Goal: Information Seeking & Learning: Learn about a topic

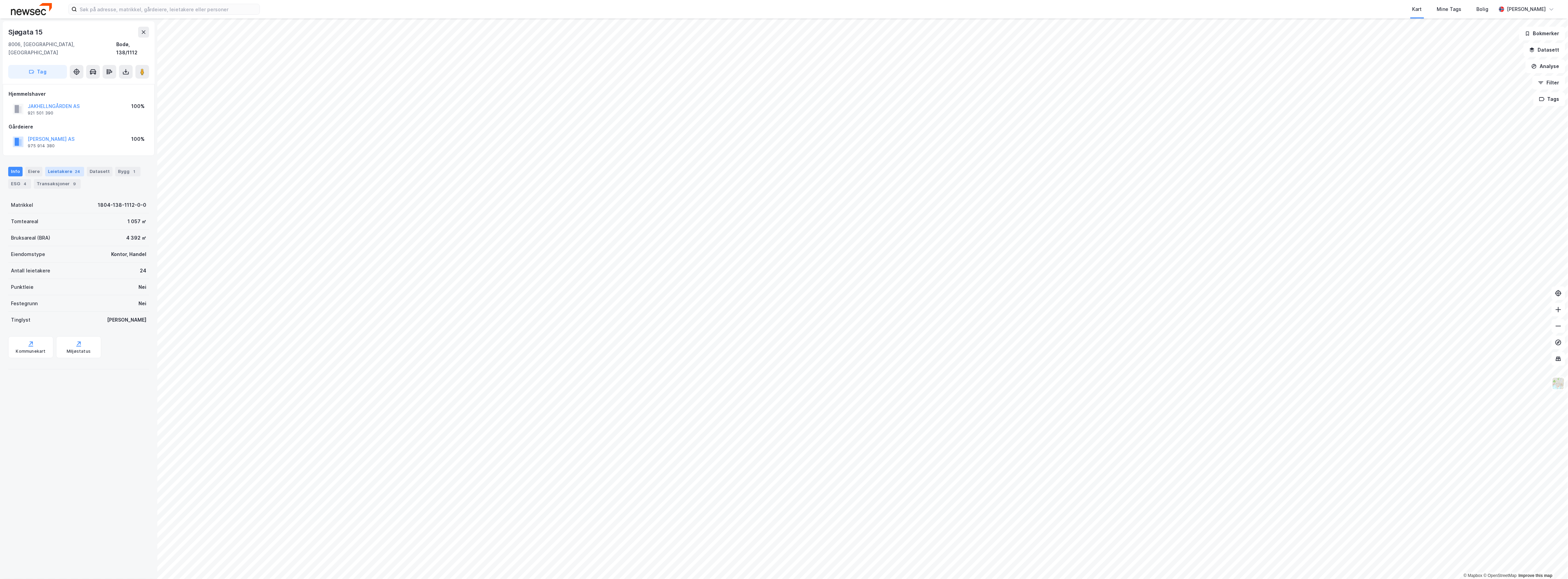
click at [57, 167] on div "Leietakere 24" at bounding box center [65, 172] width 39 height 10
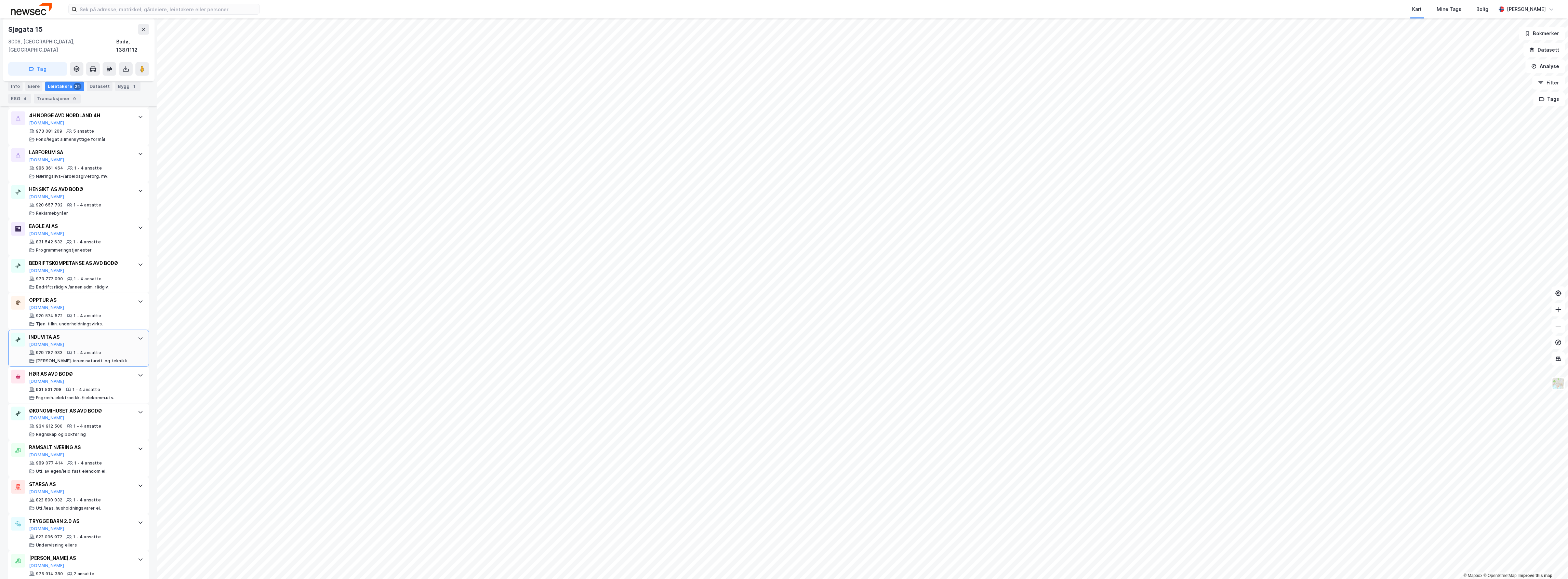
scroll to position [501, 0]
drag, startPoint x: 62, startPoint y: 314, endPoint x: 29, endPoint y: 317, distance: 33.1
click at [29, 319] on div "INDUVITA AS" at bounding box center [80, 322] width 102 height 8
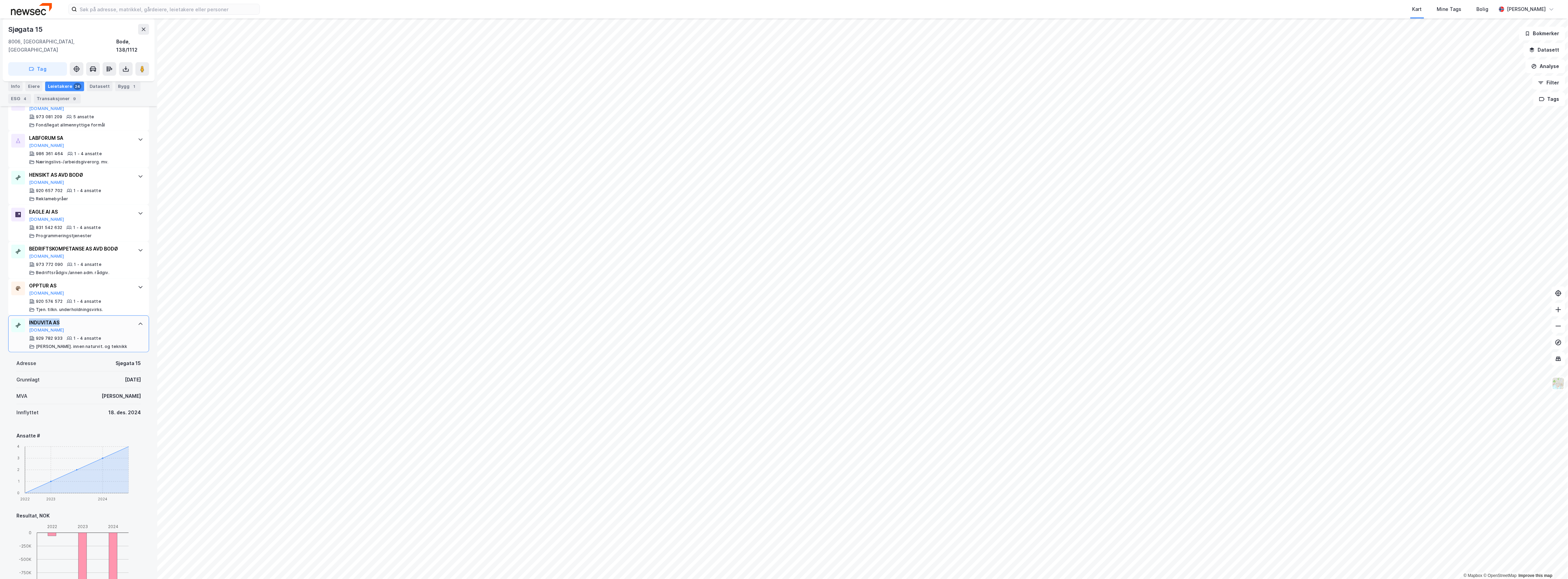
copy div "INDUVITA AS"
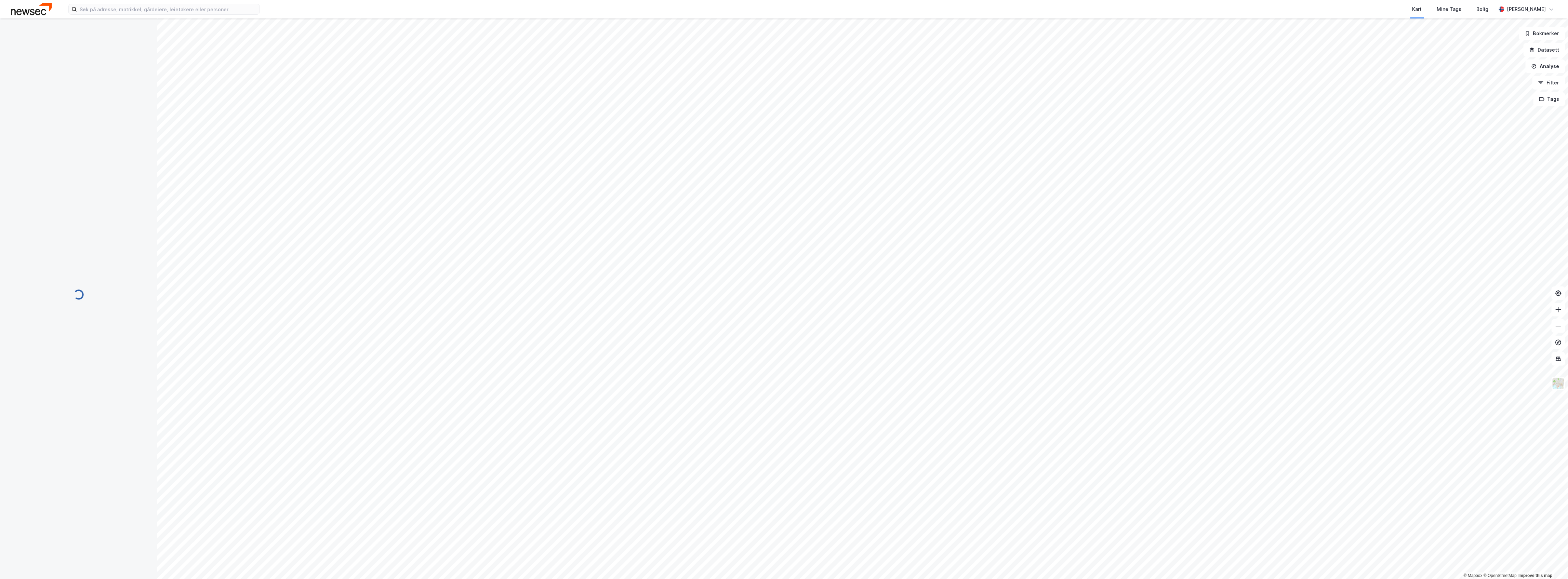
scroll to position [0, 0]
